Goal: Task Accomplishment & Management: Use online tool/utility

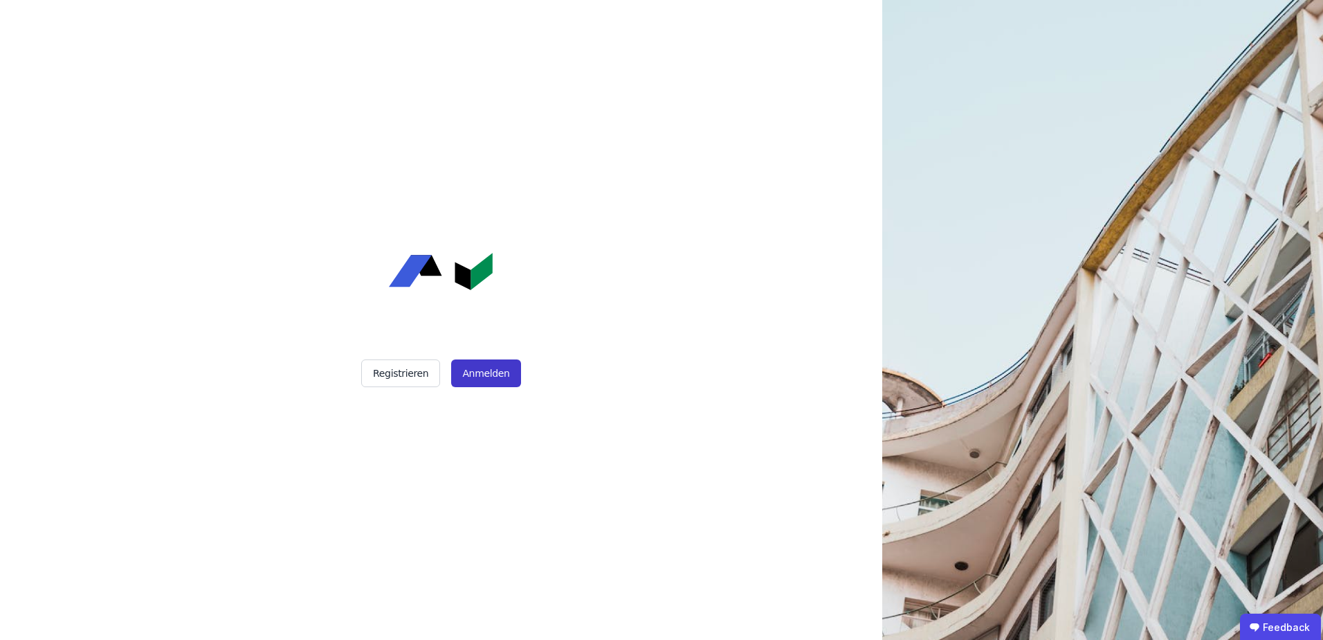
click at [495, 377] on button "Anmelden" at bounding box center [485, 373] width 69 height 28
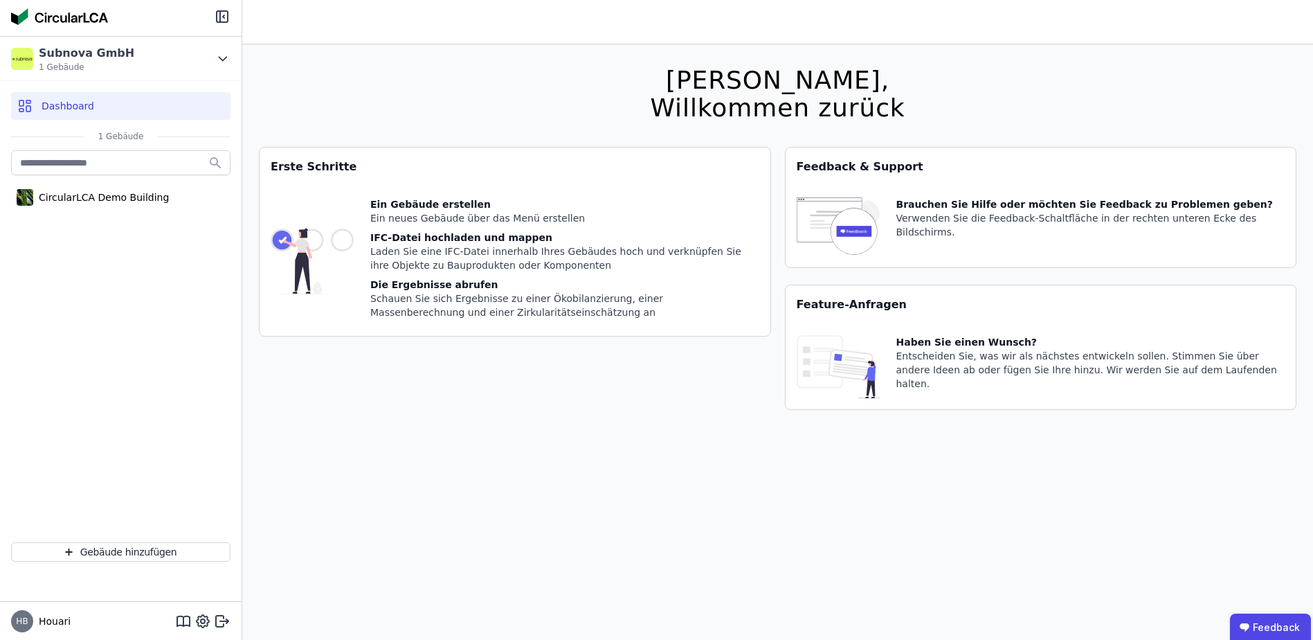
click at [509, 376] on div "Erste Schritte Ein Gebäude erstellen Ein neues Gebäude über das Menü erstellen …" at bounding box center [515, 287] width 512 height 280
click at [217, 59] on icon at bounding box center [222, 59] width 15 height 17
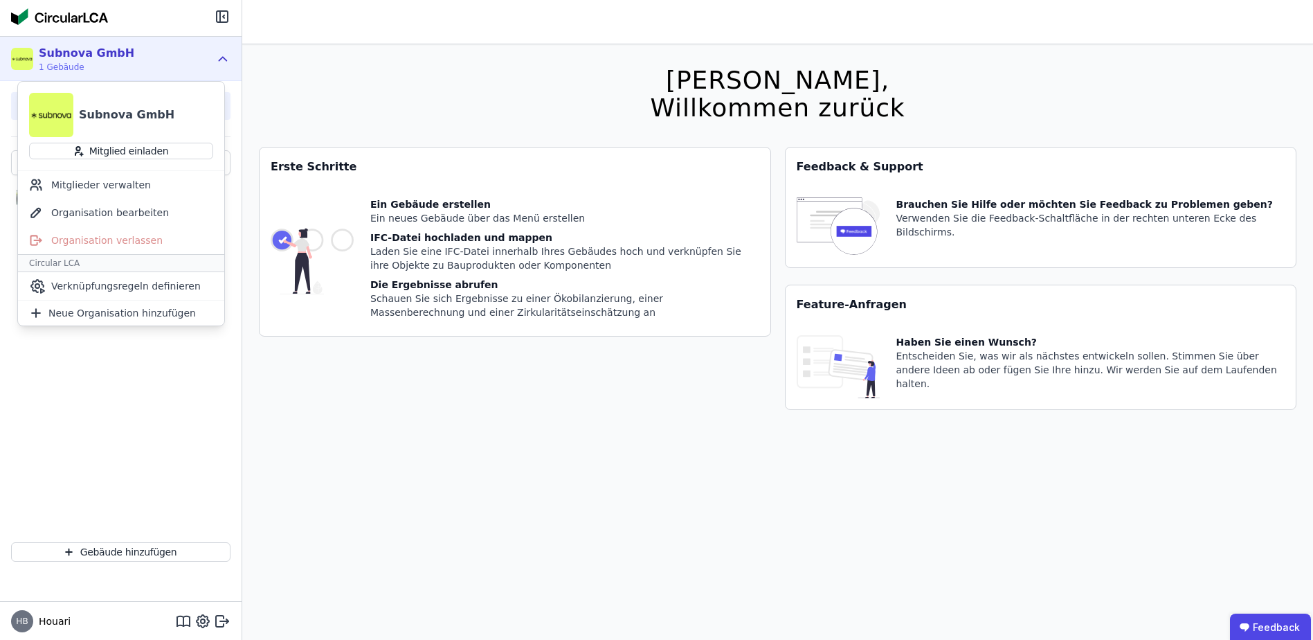
click at [219, 58] on icon at bounding box center [222, 59] width 15 height 17
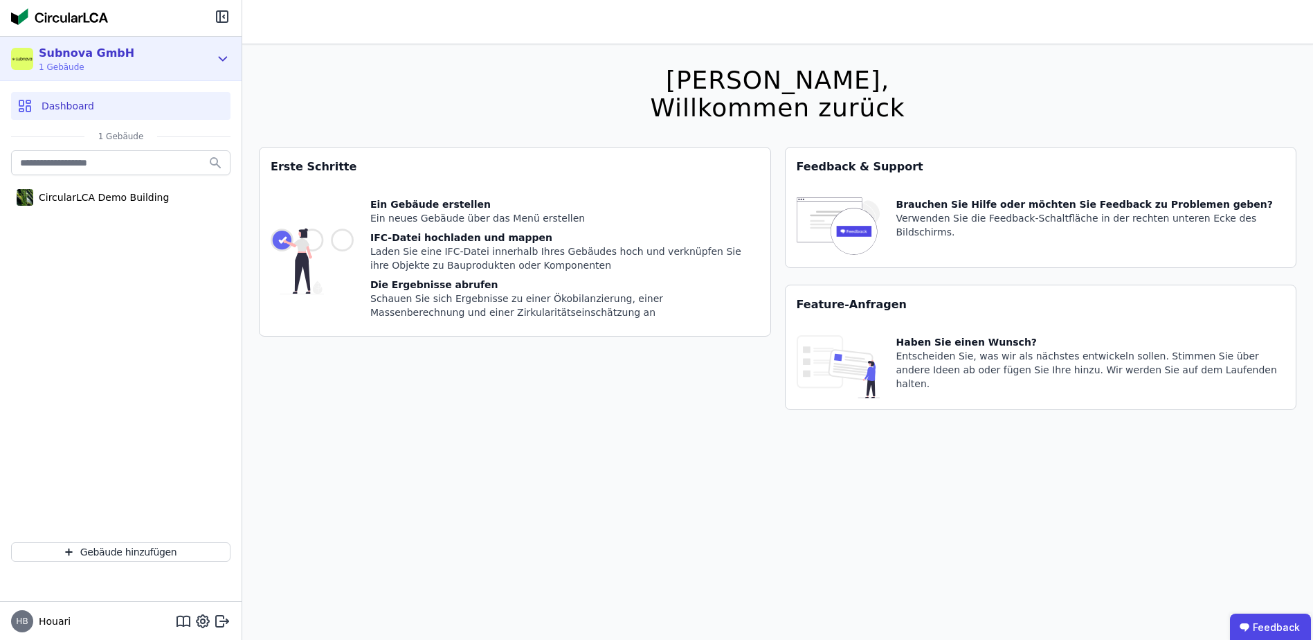
click at [219, 58] on icon at bounding box center [222, 59] width 15 height 17
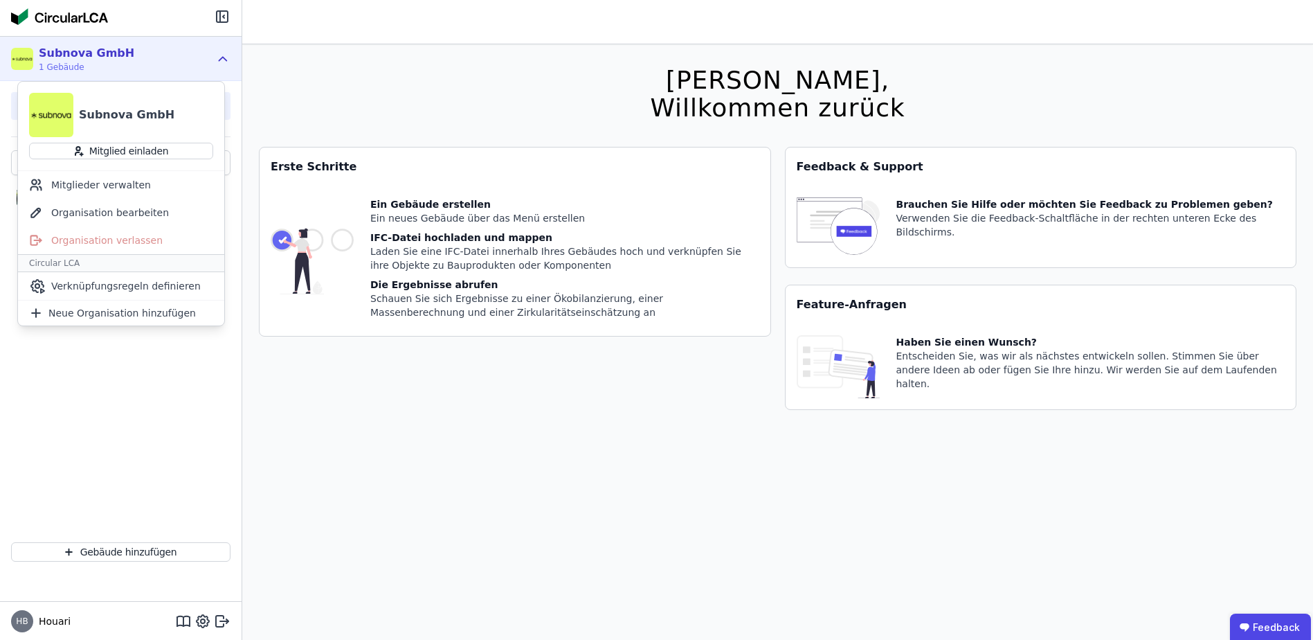
drag, startPoint x: 219, startPoint y: 58, endPoint x: 210, endPoint y: 62, distance: 9.3
click at [217, 70] on div "Subnova GmbH 1 Gebäude" at bounding box center [121, 59] width 242 height 44
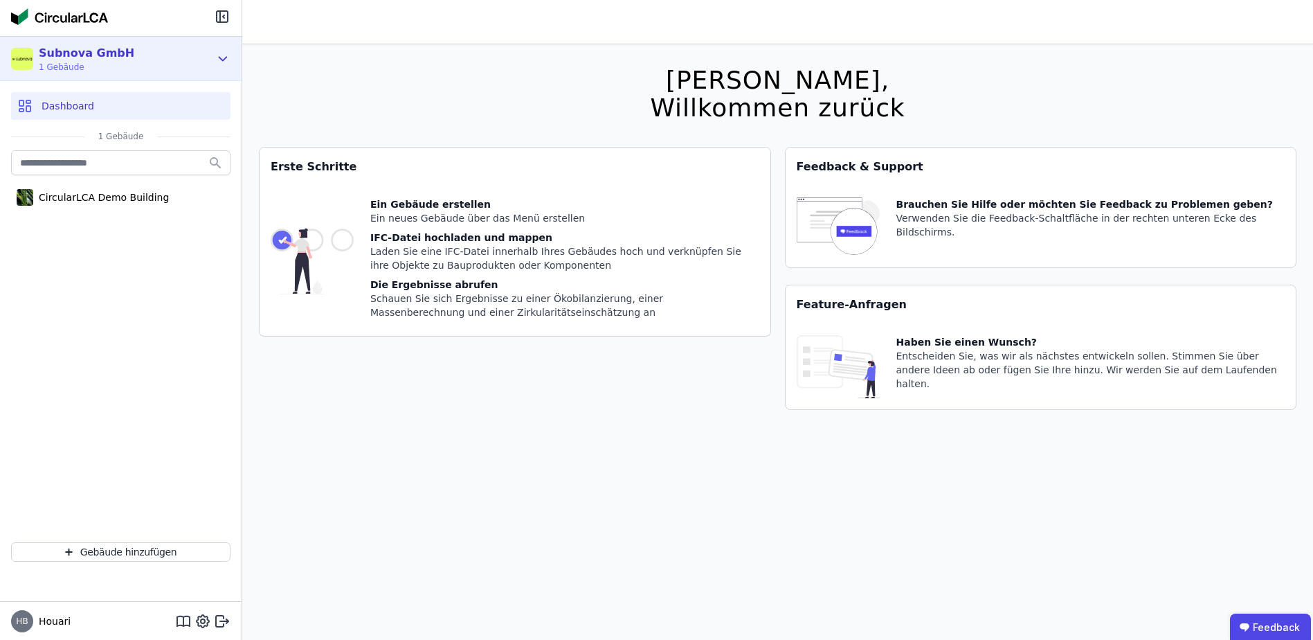
click at [221, 58] on icon at bounding box center [222, 59] width 15 height 17
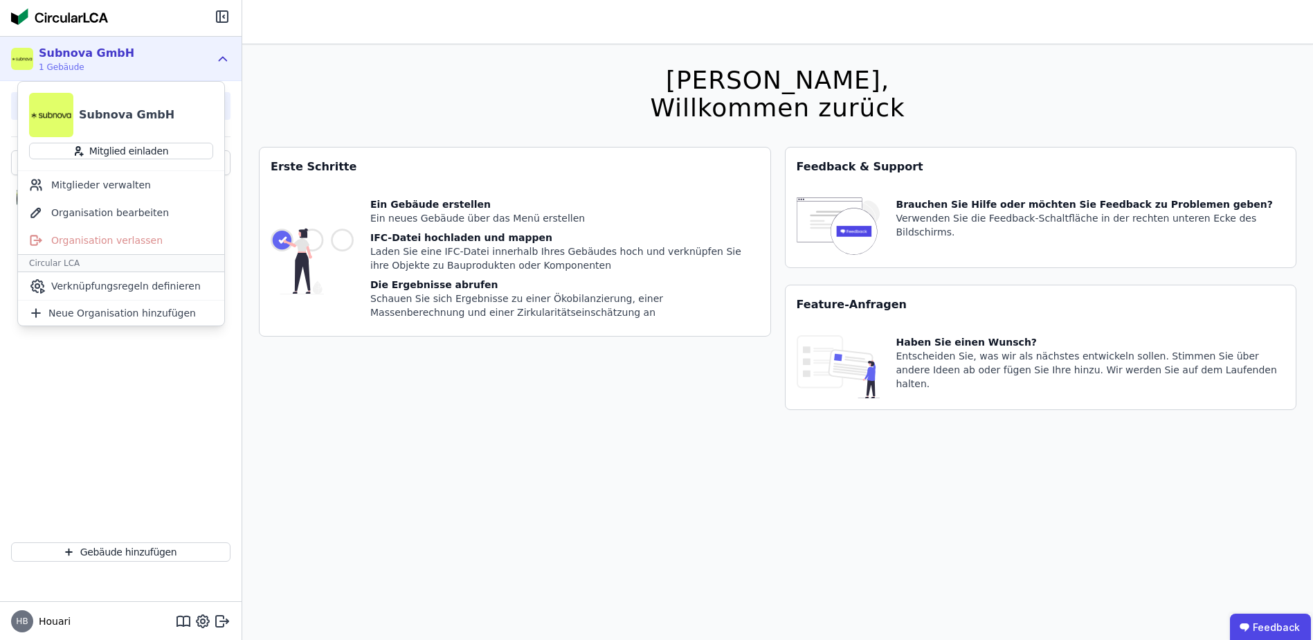
click at [221, 58] on icon at bounding box center [223, 58] width 8 height 3
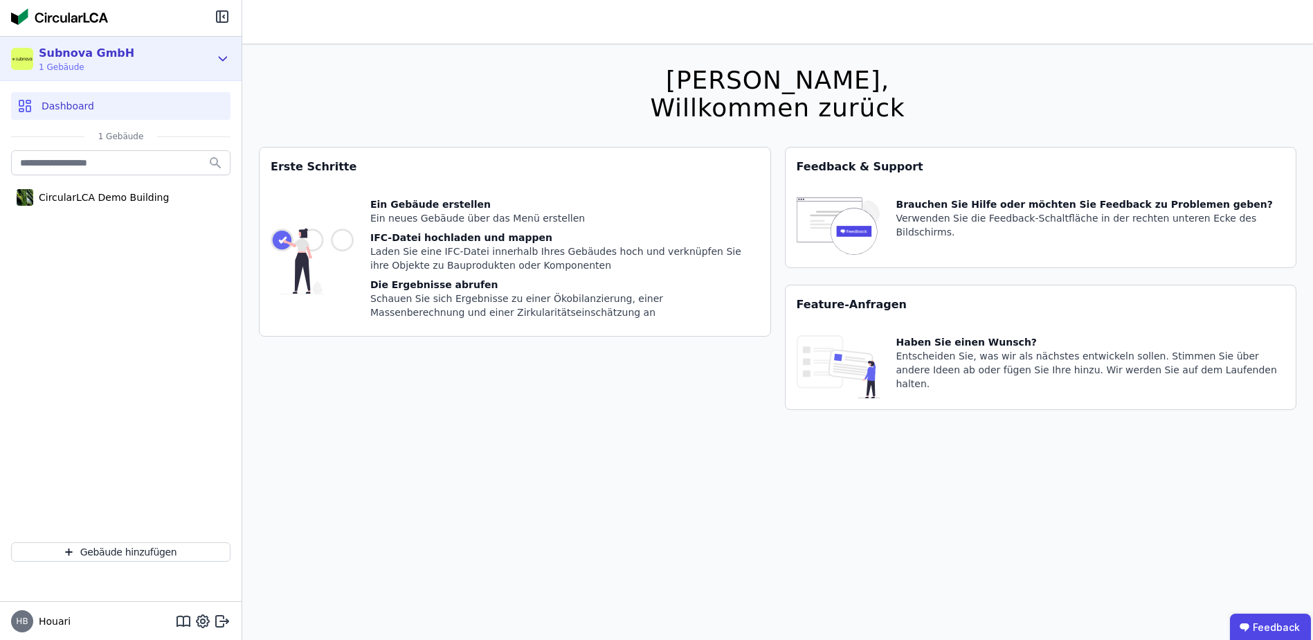
click at [221, 58] on icon at bounding box center [223, 58] width 8 height 3
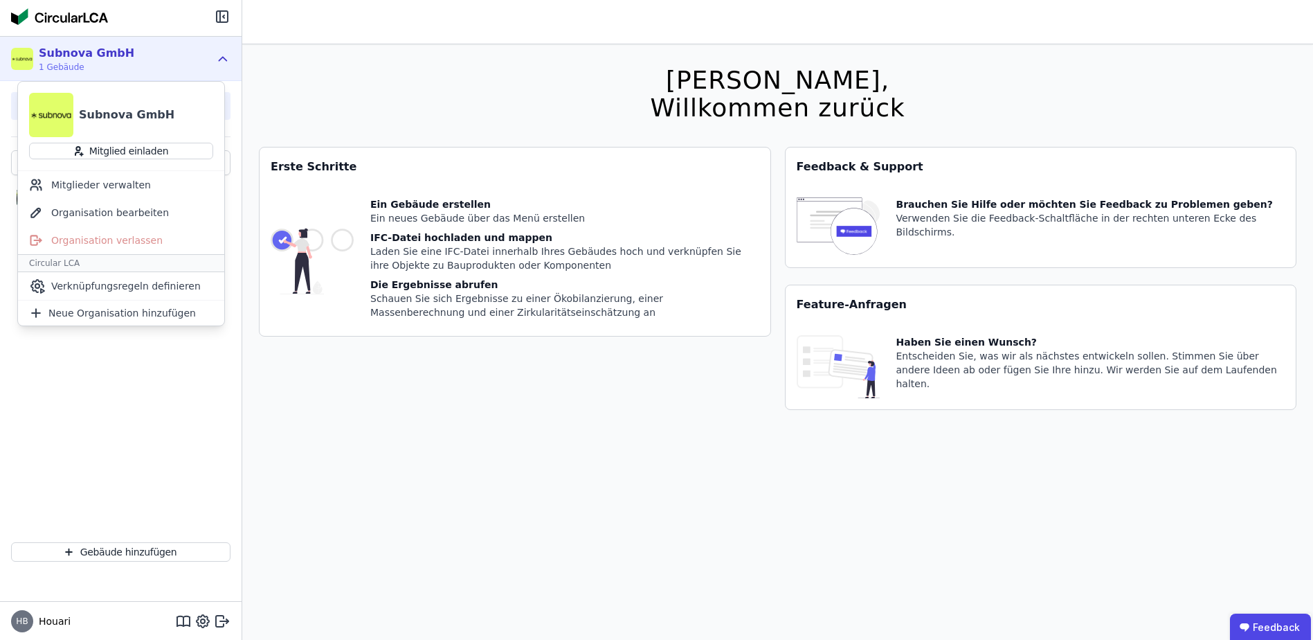
click at [221, 58] on icon at bounding box center [223, 58] width 8 height 3
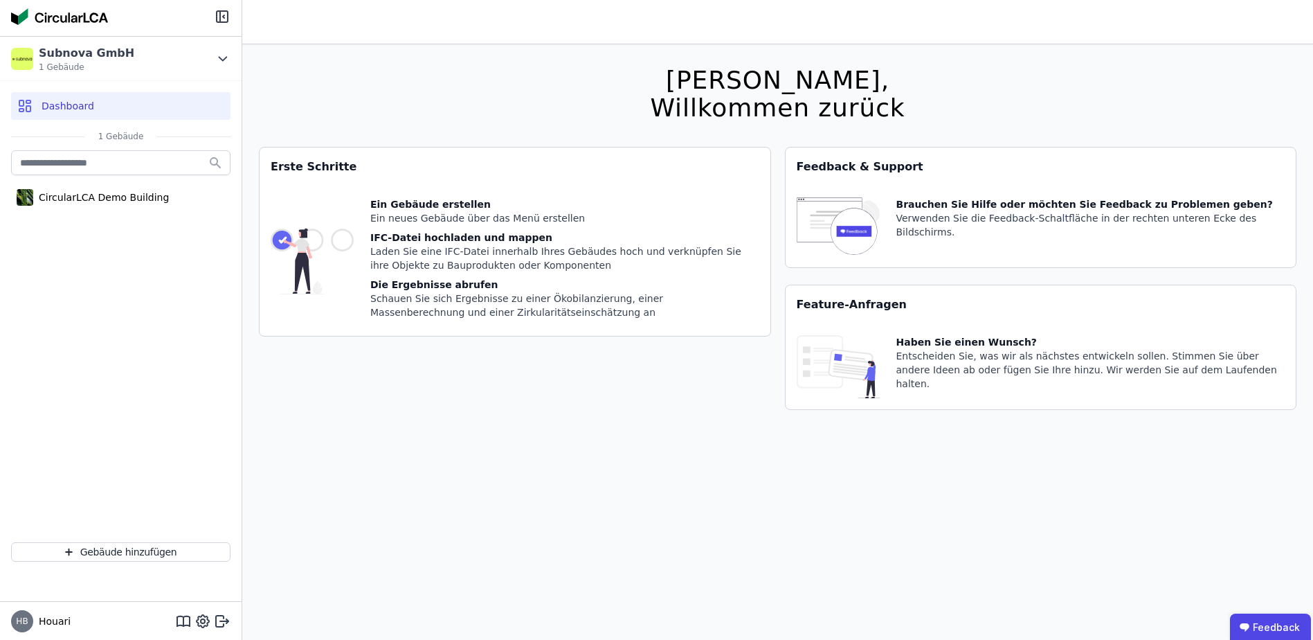
click at [389, 106] on div "[PERSON_NAME], Willkommen zurück Sie verwenden derzeit eine Beta-Version. Es kö…" at bounding box center [778, 364] width 1038 height 640
